Goal: Navigation & Orientation: Find specific page/section

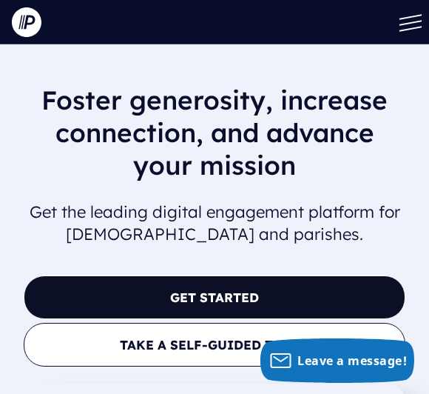
click at [415, 24] on button at bounding box center [407, 22] width 44 height 44
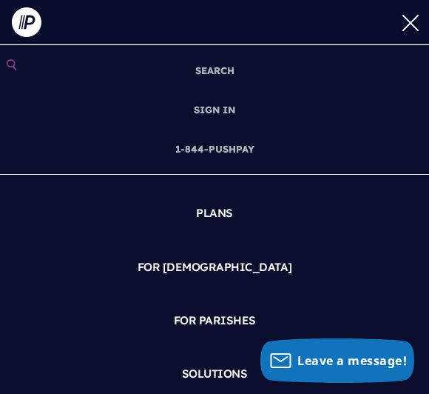
click at [229, 106] on link "SIGN IN" at bounding box center [214, 109] width 53 height 39
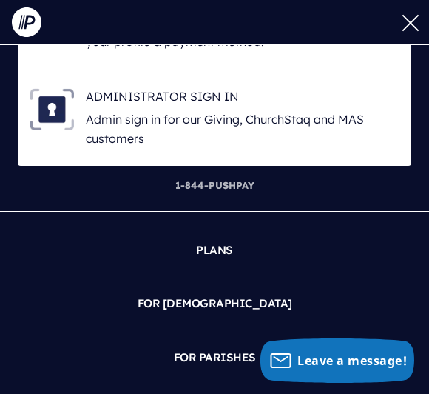
scroll to position [164, 0]
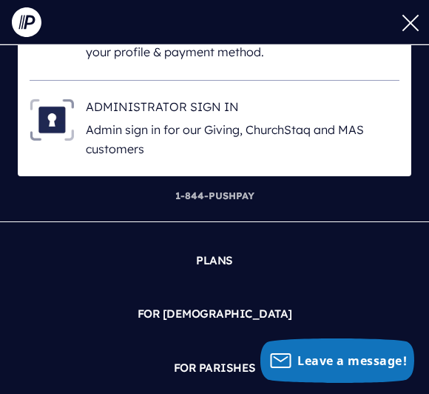
click at [274, 130] on p "Admin sign in for our Giving, ChurchStaq and MAS customers" at bounding box center [243, 140] width 314 height 38
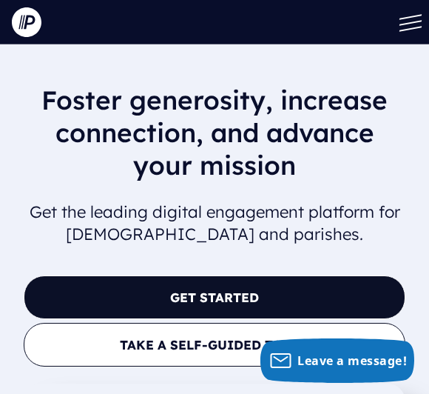
click at [25, 18] on img at bounding box center [27, 22] width 30 height 30
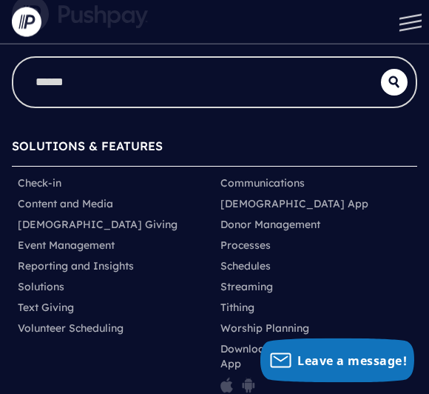
scroll to position [10325, 0]
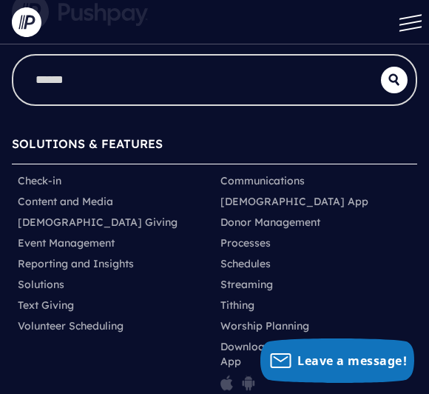
click at [255, 298] on link "Tithing" at bounding box center [238, 305] width 34 height 15
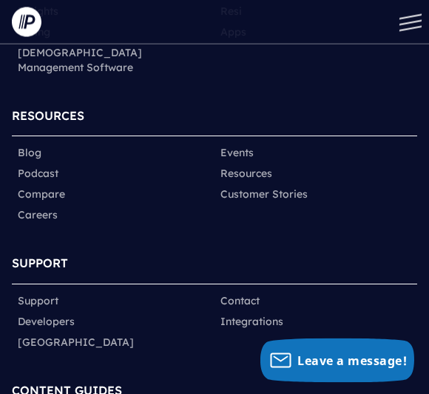
scroll to position [9661, 0]
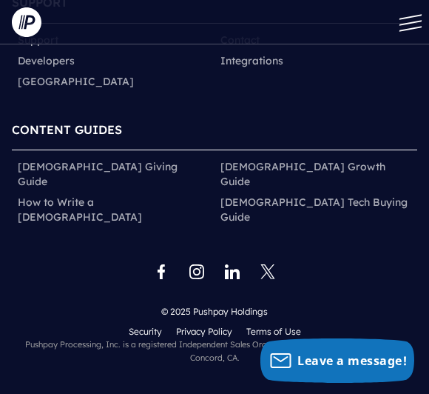
click at [415, 20] on button at bounding box center [407, 22] width 44 height 44
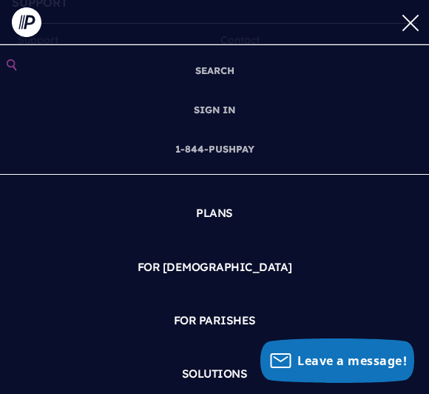
scroll to position [0, 0]
click at [224, 107] on link "SIGN IN" at bounding box center [214, 109] width 53 height 39
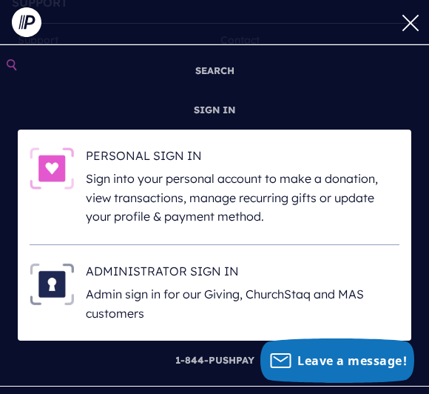
click at [53, 150] on img at bounding box center [52, 168] width 44 height 43
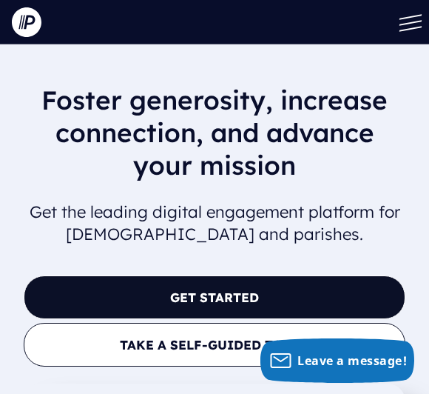
click at [417, 28] on span at bounding box center [411, 28] width 22 height 5
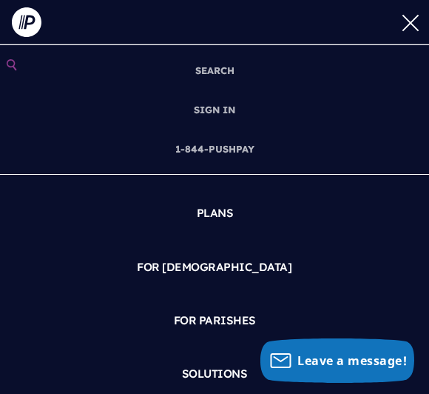
click at [227, 109] on link "SIGN IN" at bounding box center [214, 109] width 53 height 39
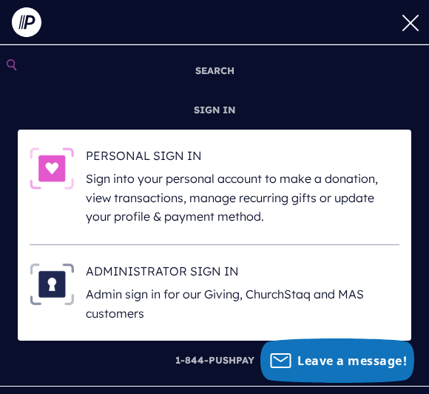
click at [167, 290] on p "Admin sign in for our Giving, ChurchStaq and MAS customers" at bounding box center [243, 304] width 314 height 38
